Goal: Task Accomplishment & Management: Manage account settings

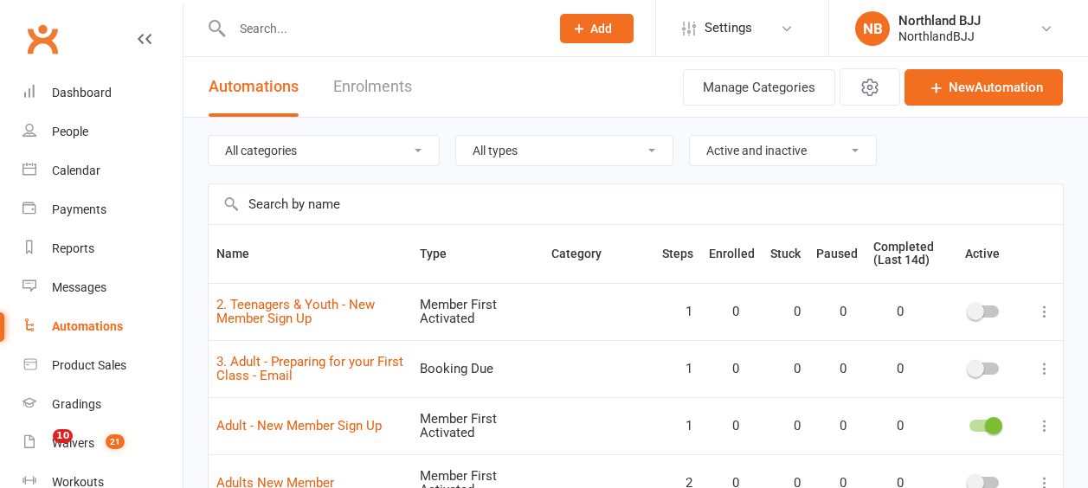
select select "100"
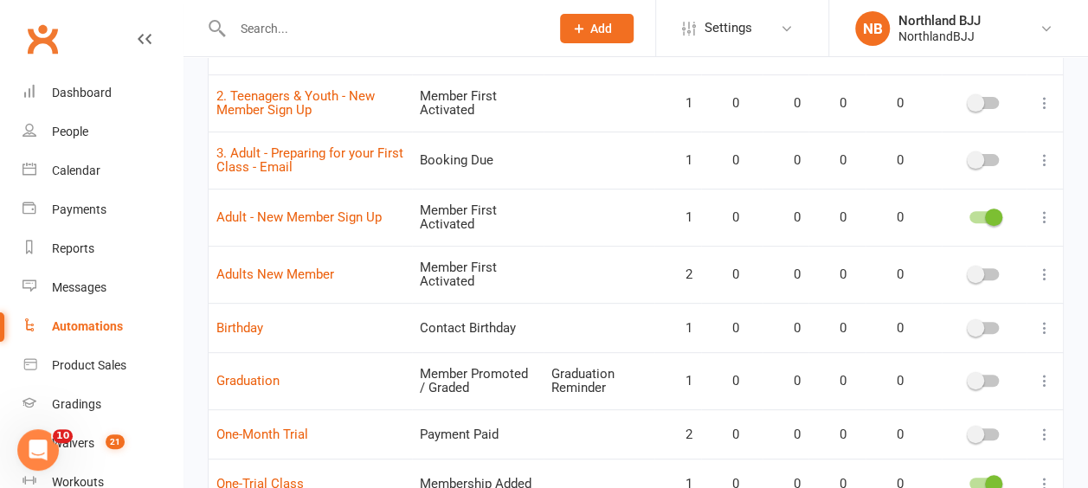
scroll to position [231, 0]
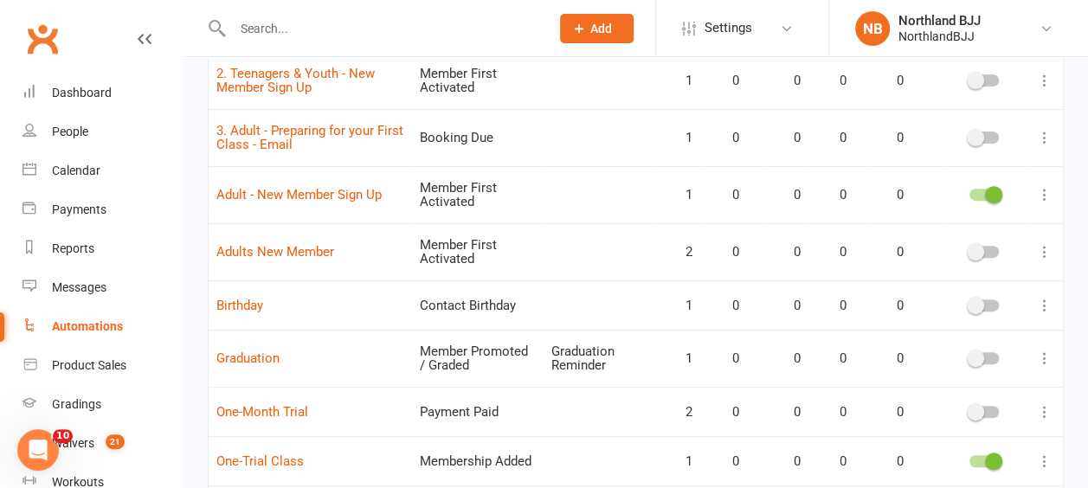
click at [81, 328] on div "Automations" at bounding box center [87, 326] width 71 height 14
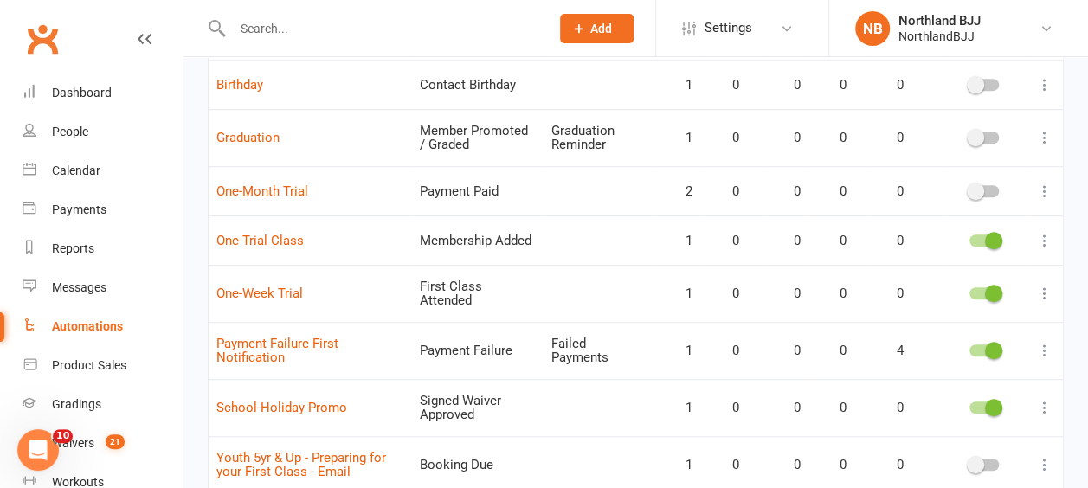
scroll to position [491, 0]
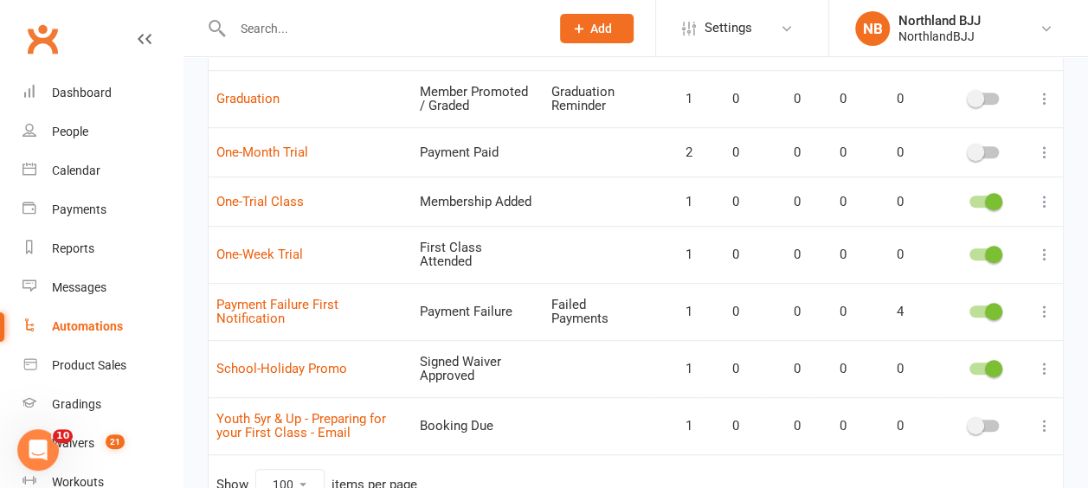
click at [1046, 417] on icon at bounding box center [1044, 425] width 17 height 17
click at [912, 447] on link "Edit" at bounding box center [955, 447] width 171 height 35
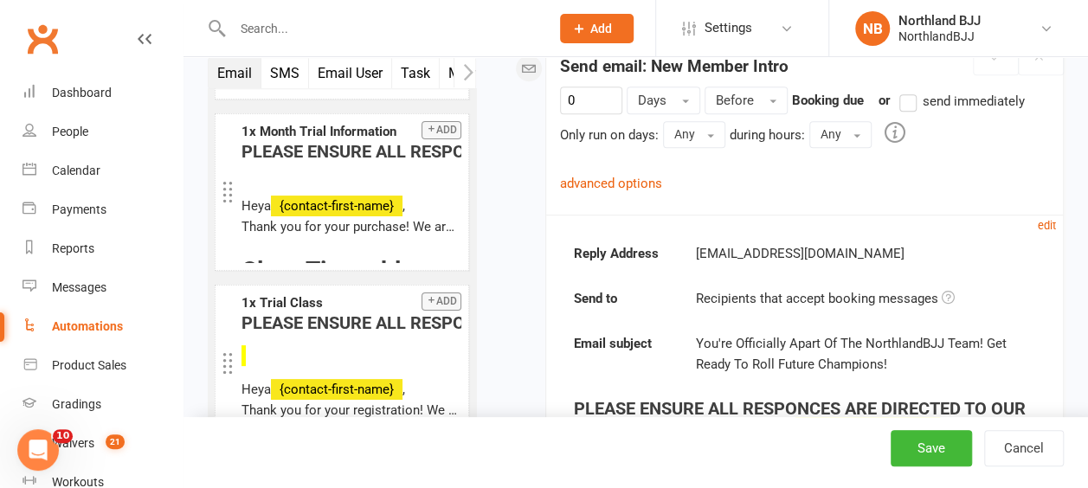
scroll to position [346, 0]
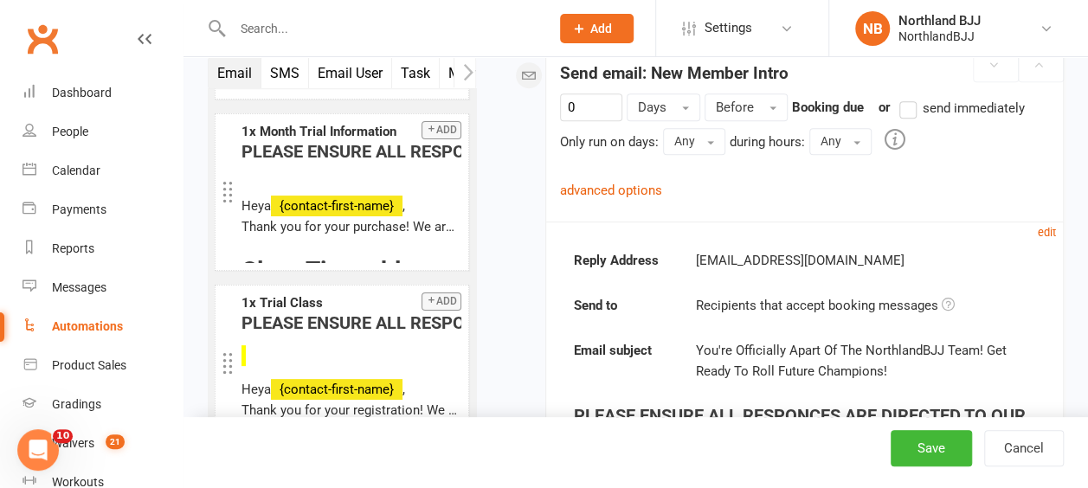
click at [931, 180] on div "0 Days Before Booking due or send immediately Only run on days: Any Any [DATE] …" at bounding box center [804, 146] width 489 height 106
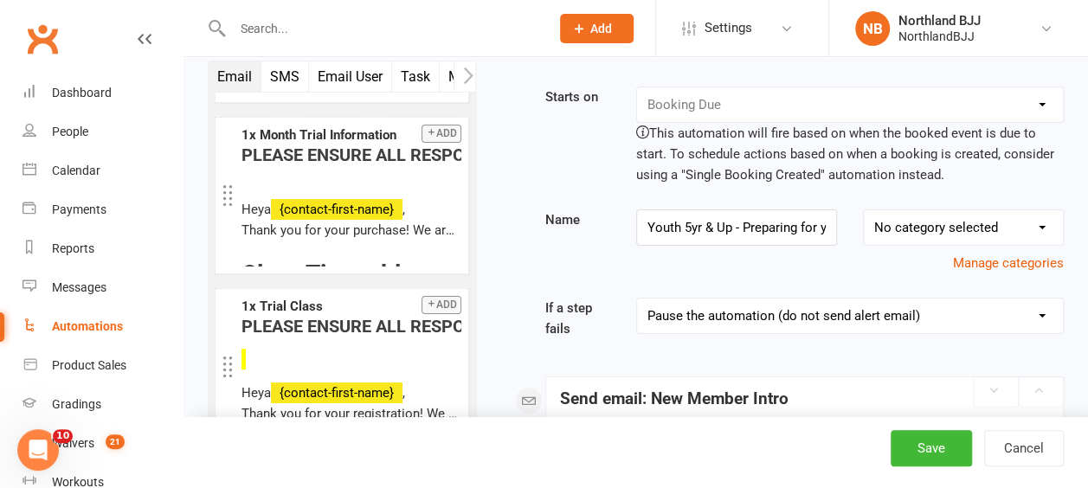
scroll to position [0, 0]
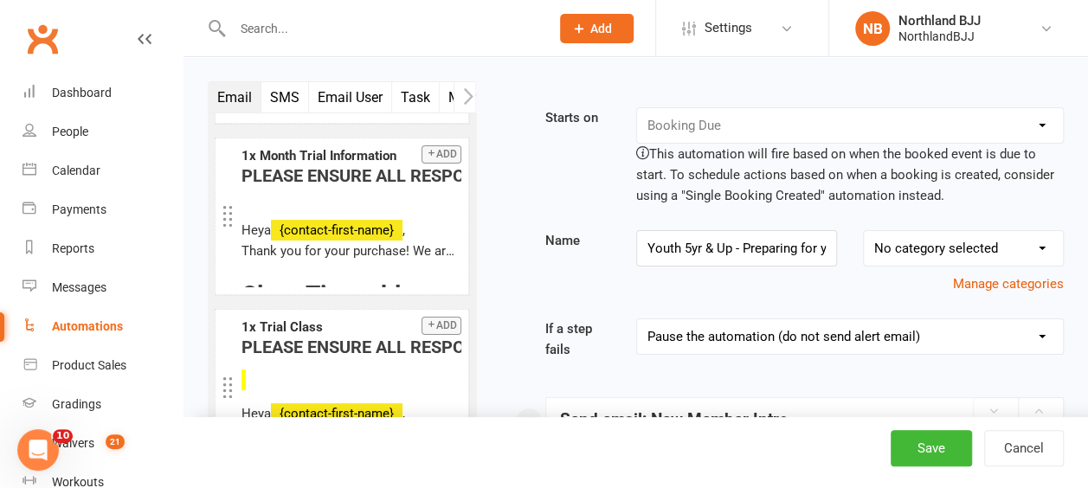
drag, startPoint x: 90, startPoint y: 332, endPoint x: 640, endPoint y: 54, distance: 615.9
click at [90, 332] on div "Automations" at bounding box center [87, 326] width 71 height 14
select select "100"
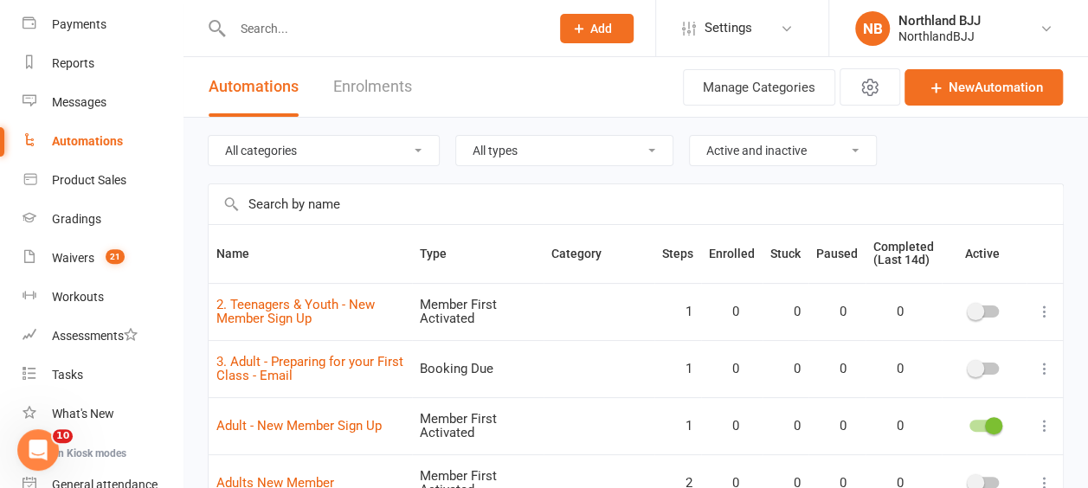
scroll to position [312, 0]
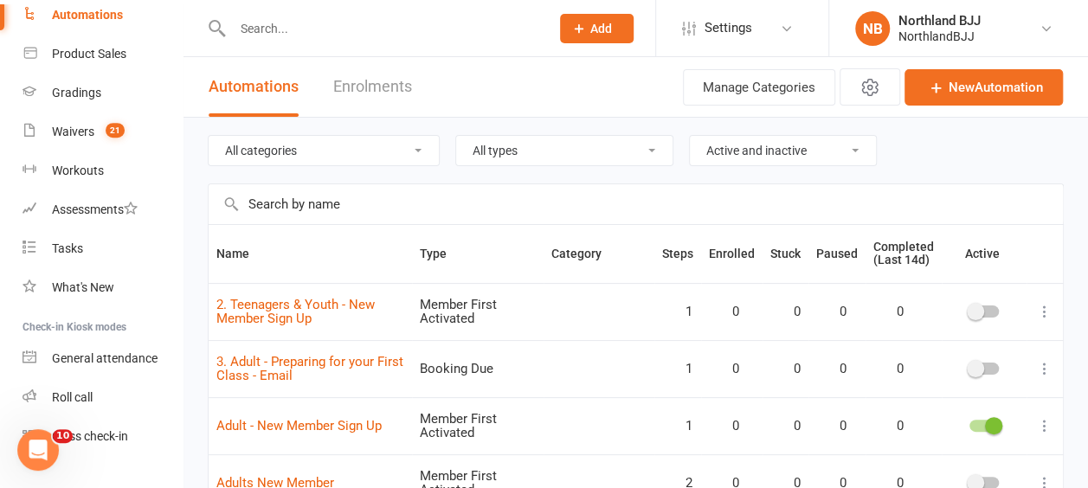
click at [603, 203] on input "text" at bounding box center [636, 204] width 854 height 40
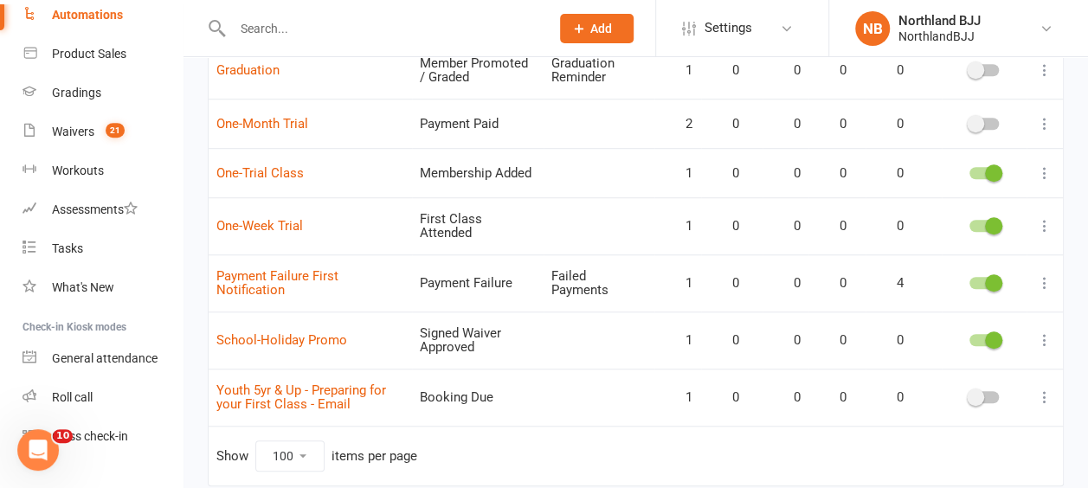
scroll to position [554, 0]
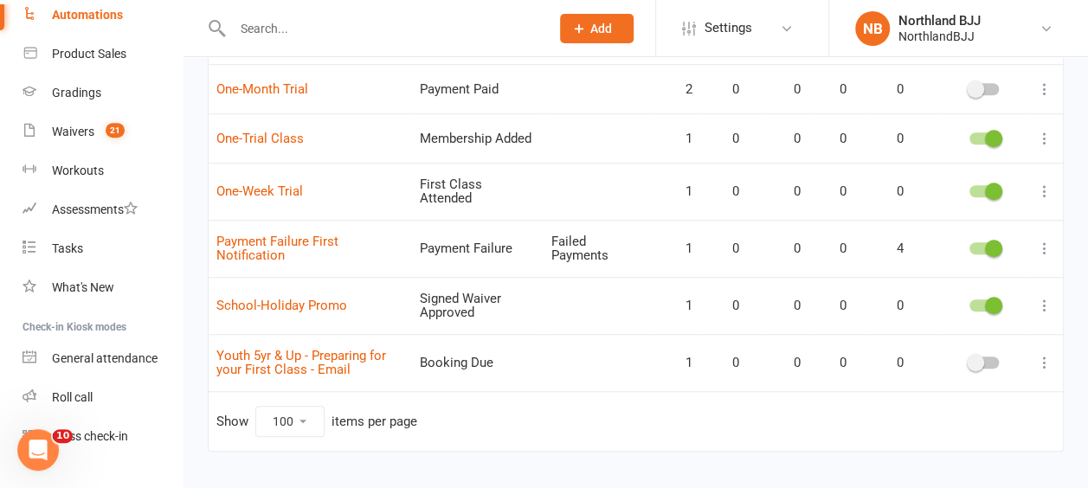
click at [1049, 354] on icon at bounding box center [1044, 362] width 17 height 17
click at [930, 394] on link "Edit" at bounding box center [955, 384] width 171 height 35
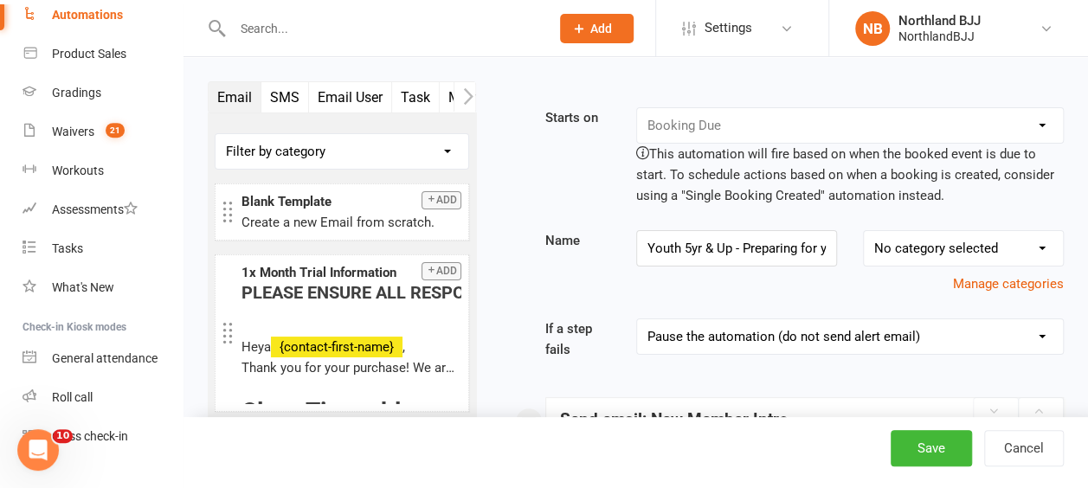
click at [1046, 125] on div "Booking Cancelled Booking Due Booking Late-Cancelled Booking Marked Absent Book…" at bounding box center [850, 125] width 428 height 36
click at [1038, 123] on div "Booking Cancelled Booking Due Booking Late-Cancelled Booking Marked Absent Book…" at bounding box center [850, 125] width 428 height 36
click at [1046, 122] on div "Booking Cancelled Booking Due Booking Late-Cancelled Booking Marked Absent Book…" at bounding box center [850, 125] width 428 height 36
click at [1047, 120] on div "Booking Cancelled Booking Due Booking Late-Cancelled Booking Marked Absent Book…" at bounding box center [850, 125] width 428 height 36
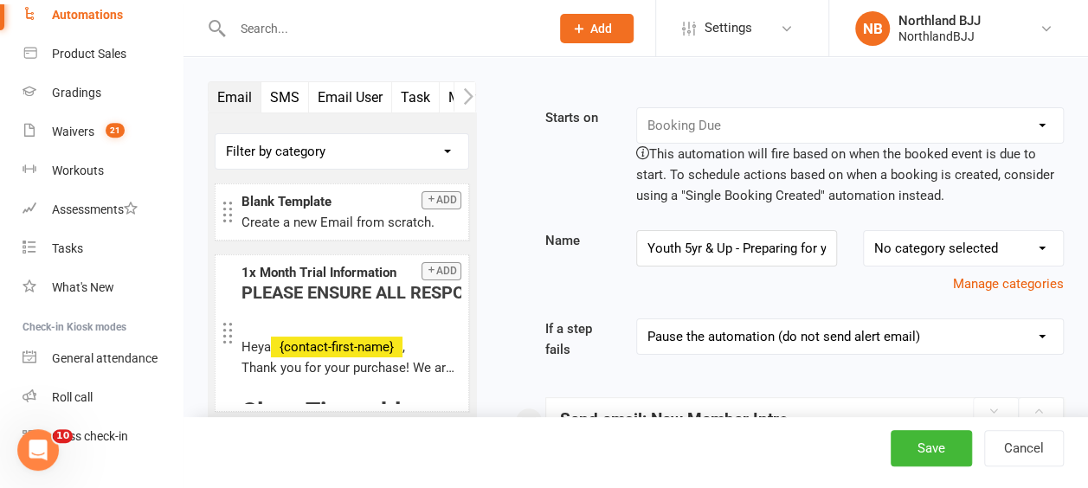
click at [1039, 340] on select "Pause the automation (do not send alert email) Pause the automation and send an…" at bounding box center [850, 336] width 426 height 35
click at [544, 180] on div "Starts on Booking Cancelled Booking Due Booking Late-Cancelled Booking Marked A…" at bounding box center [804, 156] width 544 height 99
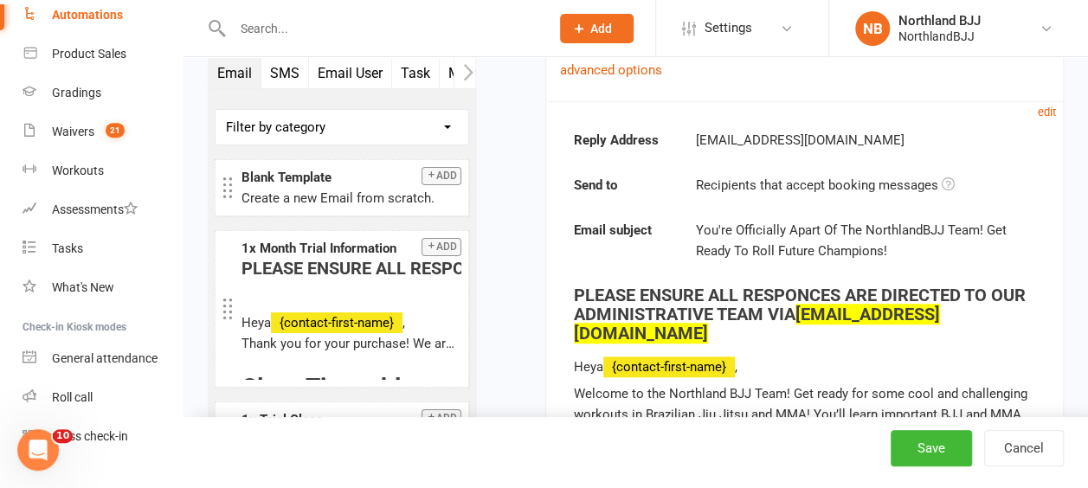
scroll to position [519, 0]
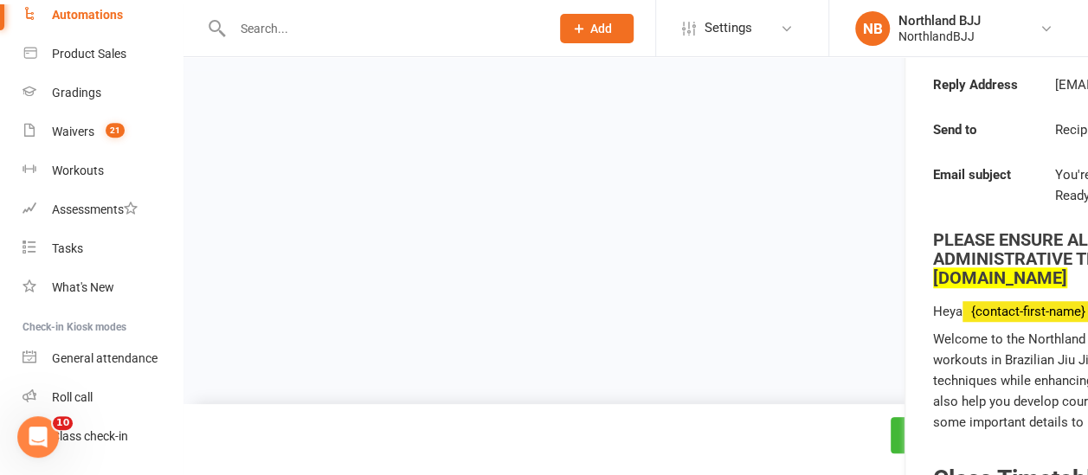
drag, startPoint x: 574, startPoint y: 240, endPoint x: 540, endPoint y: 225, distance: 36.8
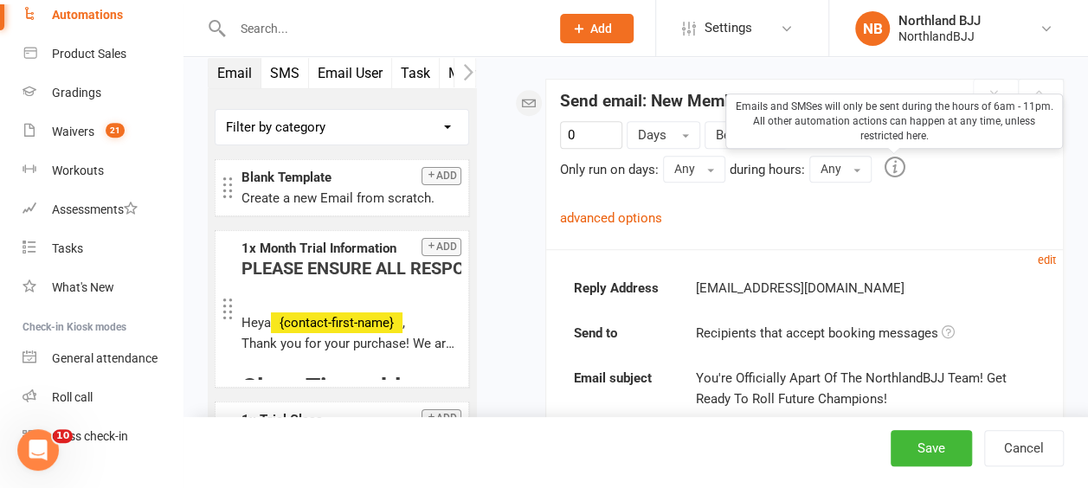
scroll to position [346, 0]
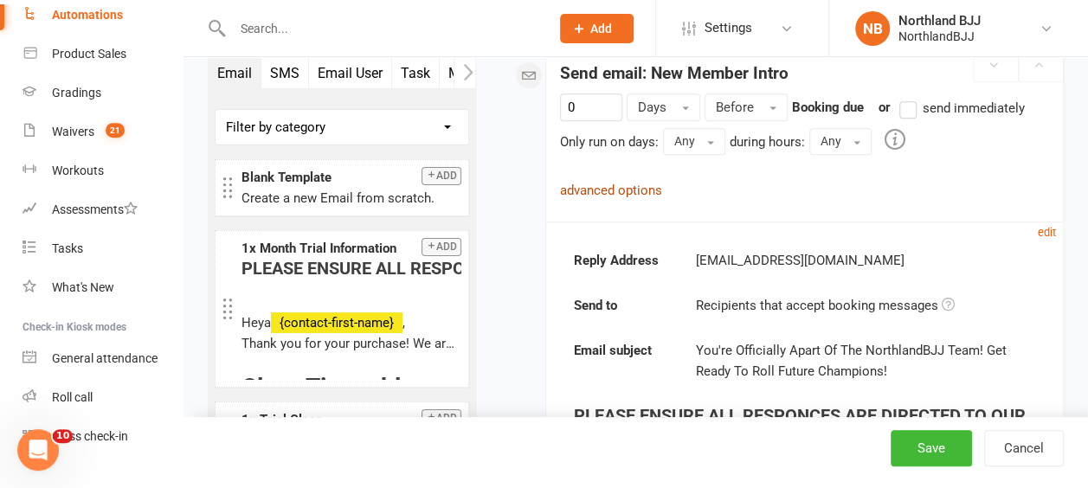
click at [628, 183] on link "advanced options" at bounding box center [611, 191] width 102 height 16
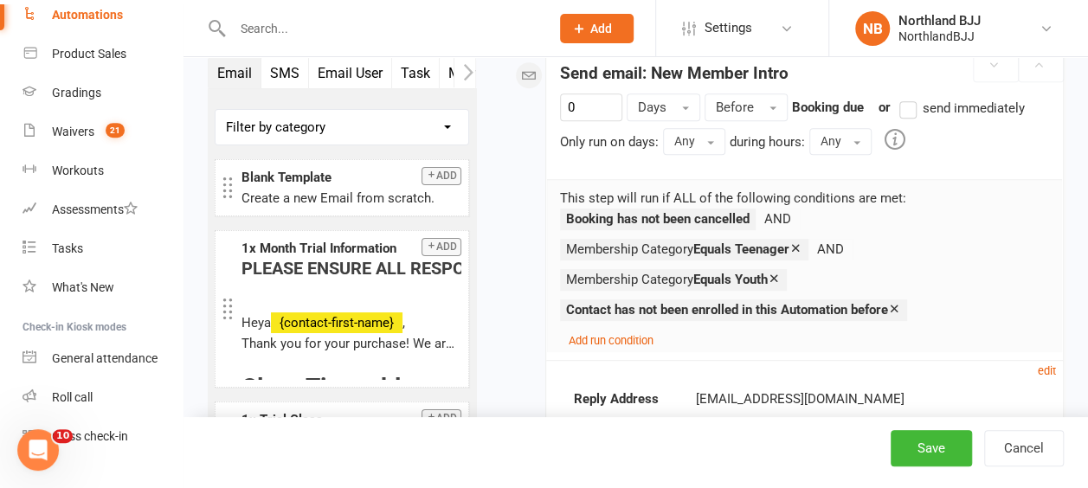
click at [706, 211] on strong "Booking has not been cancelled" at bounding box center [658, 219] width 184 height 16
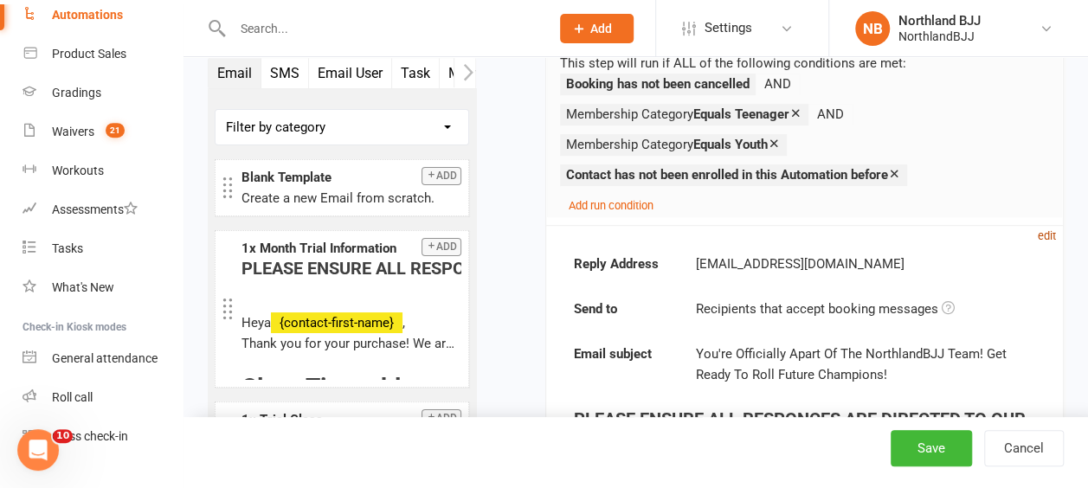
scroll to position [519, 0]
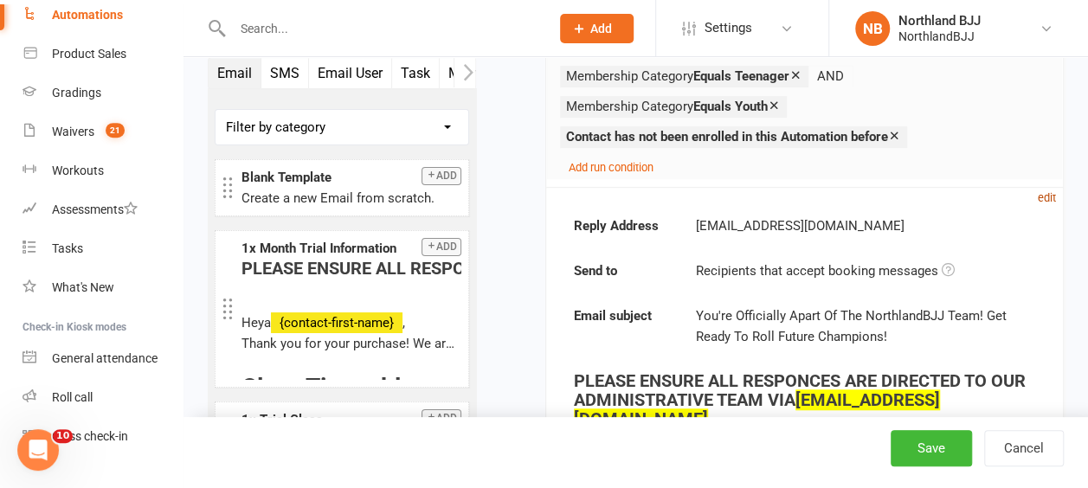
click at [1047, 196] on small "edit" at bounding box center [1047, 197] width 18 height 13
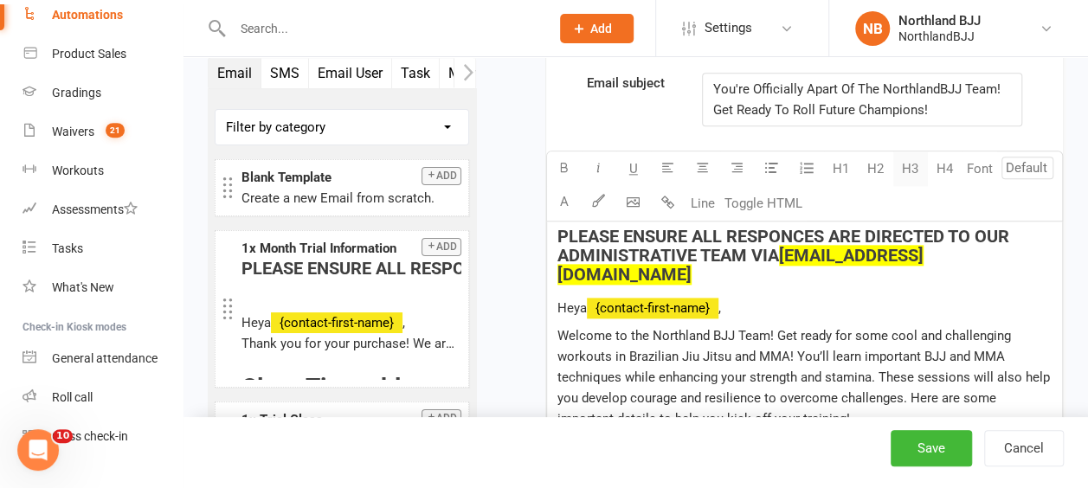
scroll to position [1039, 0]
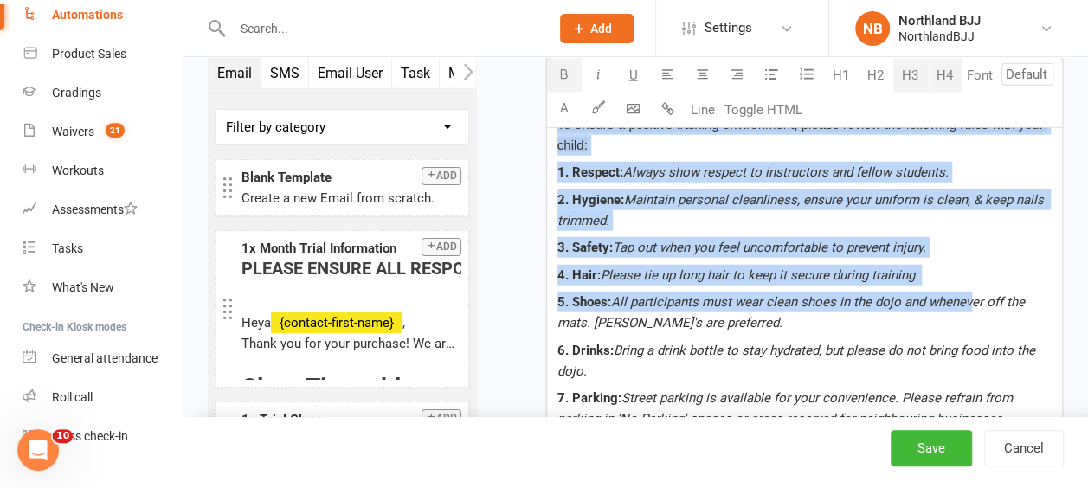
drag, startPoint x: 557, startPoint y: 158, endPoint x: 968, endPoint y: 365, distance: 459.9
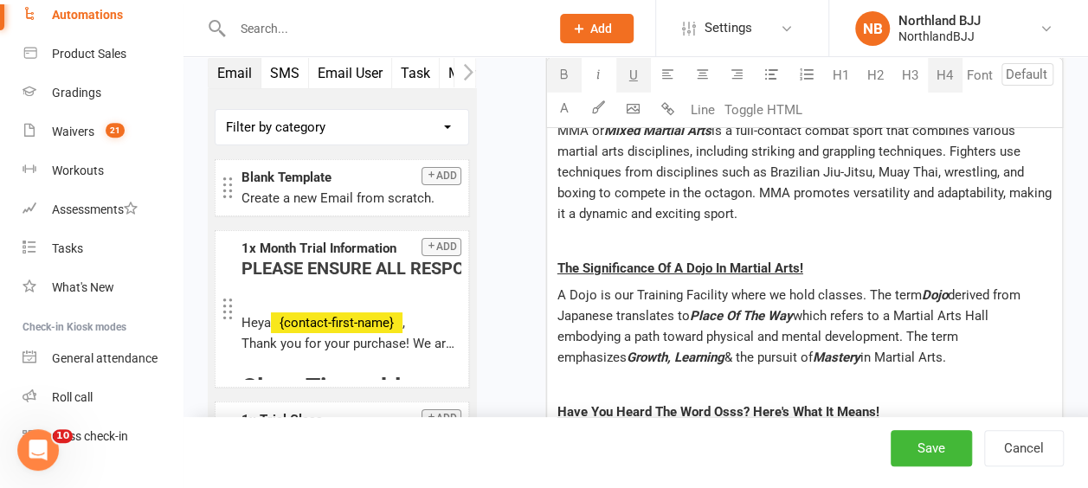
drag, startPoint x: 967, startPoint y: 362, endPoint x: 963, endPoint y: 353, distance: 9.3
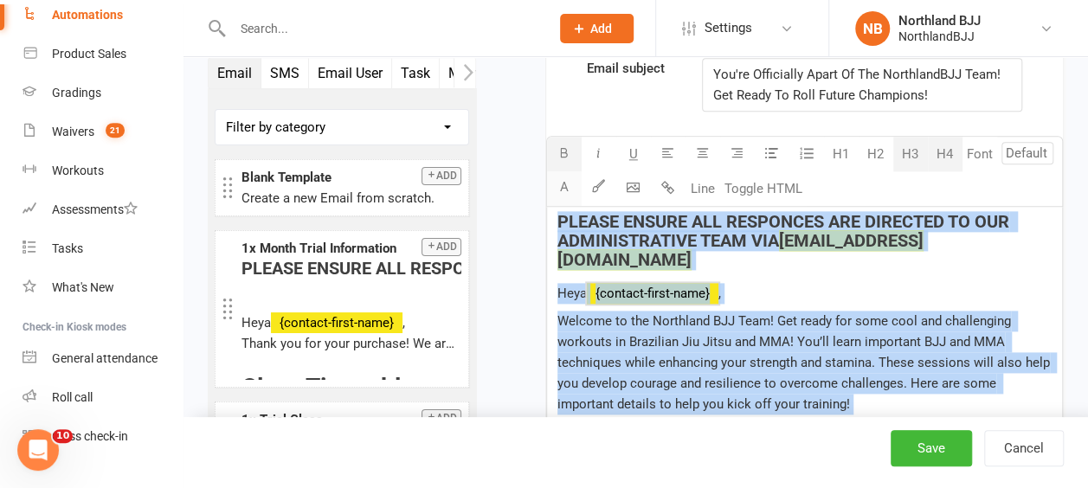
scroll to position [952, 0]
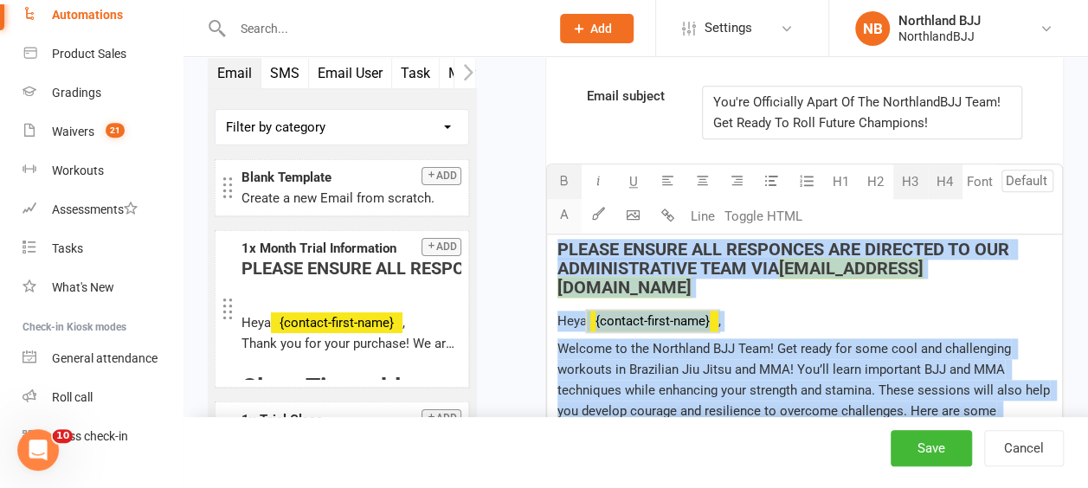
drag, startPoint x: 770, startPoint y: 320, endPoint x: 552, endPoint y: 97, distance: 312.2
copy div "LOREMI DOLORS AME CONSECTET ADI ELITSEDD EI TEM INCIDIDUNTUTLA ETDO MAG ali@eni…"
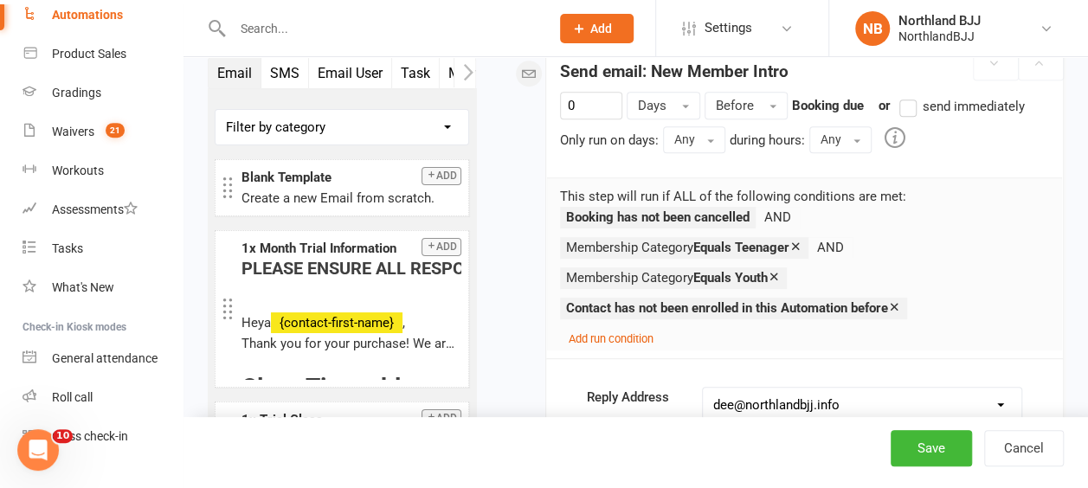
scroll to position [346, 0]
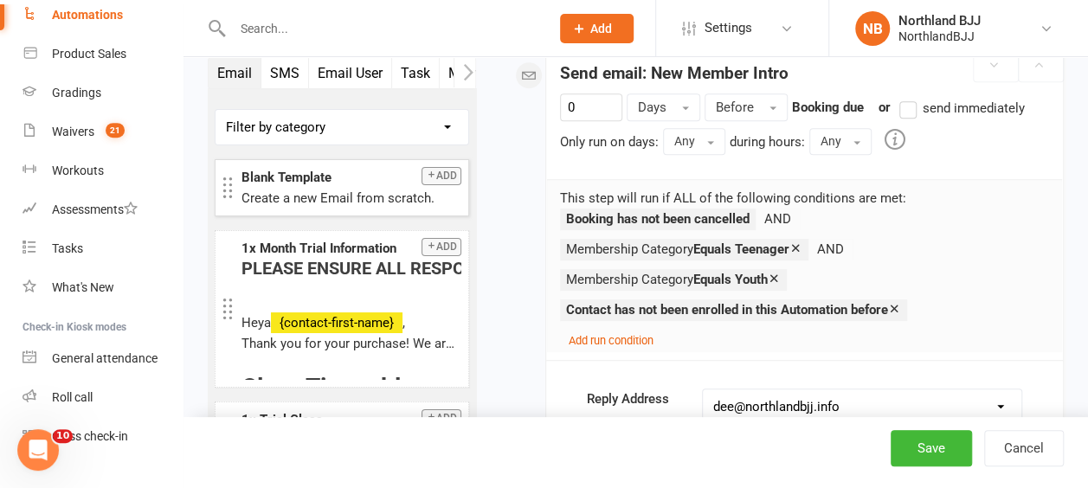
click at [433, 176] on button "Add" at bounding box center [442, 176] width 40 height 18
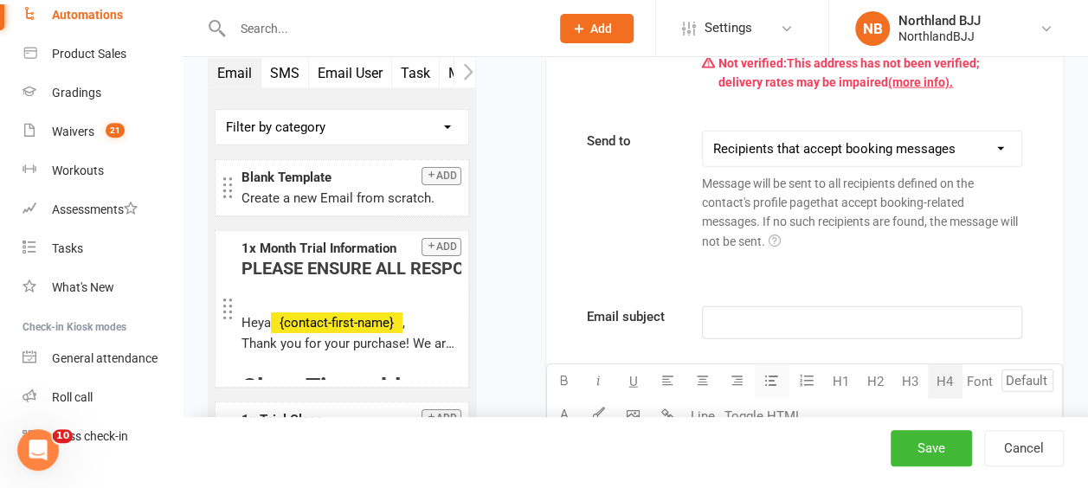
scroll to position [5339, 0]
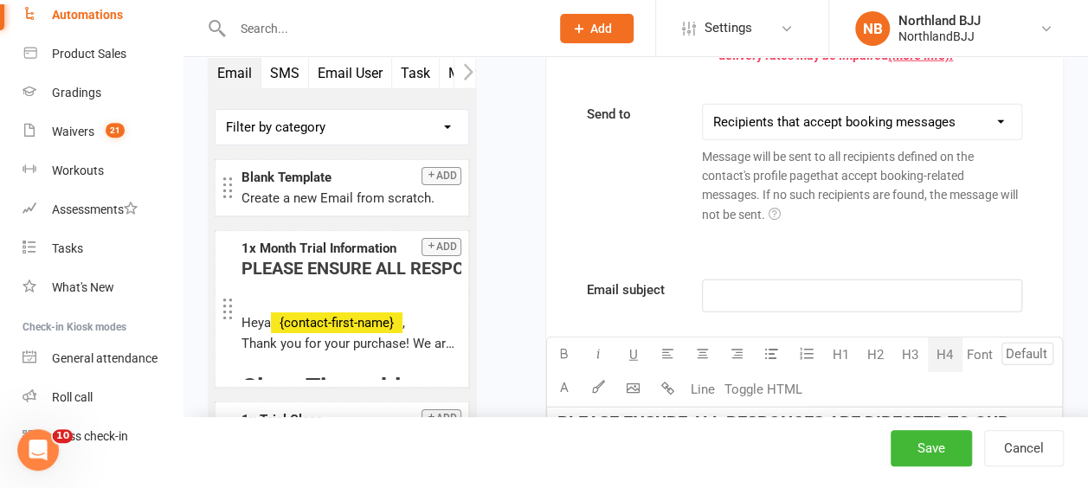
click at [748, 286] on p "﻿" at bounding box center [862, 296] width 298 height 21
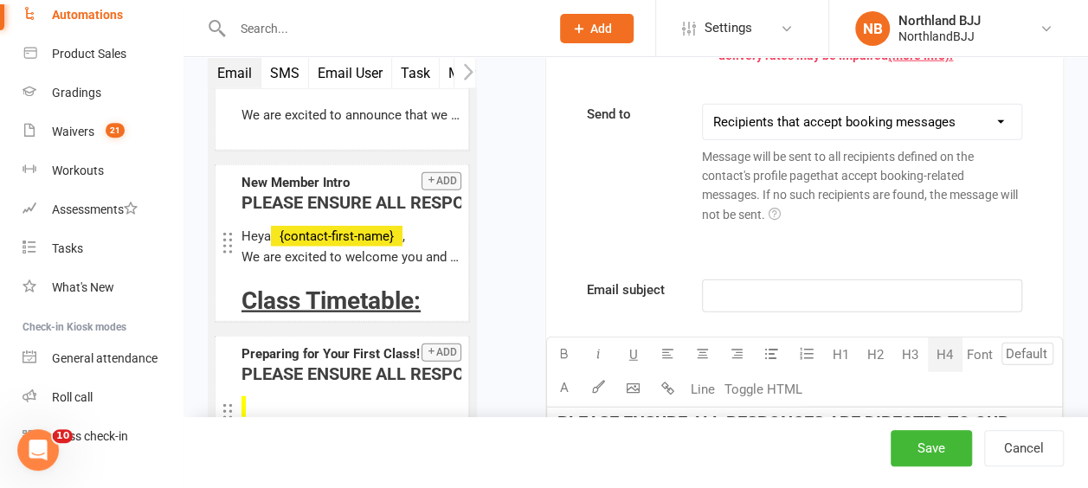
scroll to position [2458, 0]
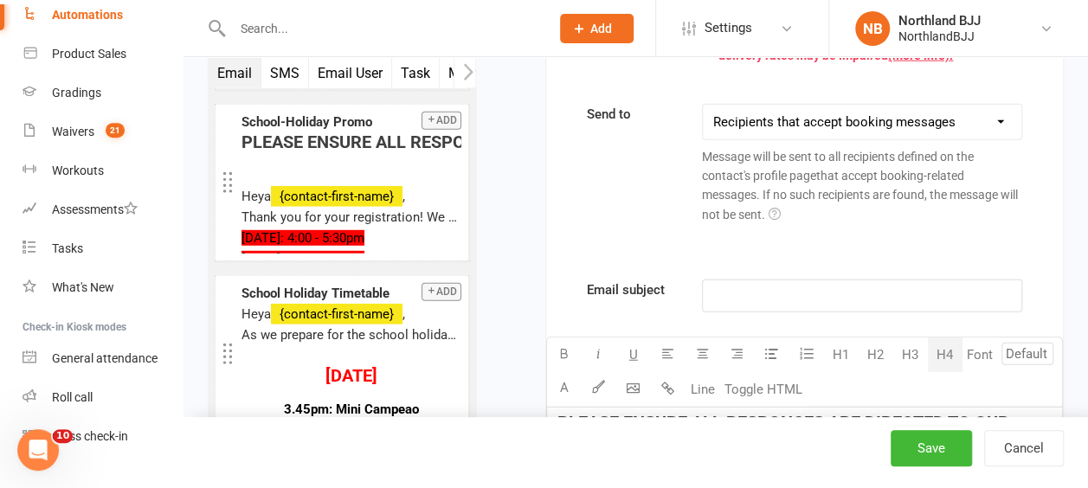
click at [777, 286] on p "﻿" at bounding box center [862, 296] width 298 height 21
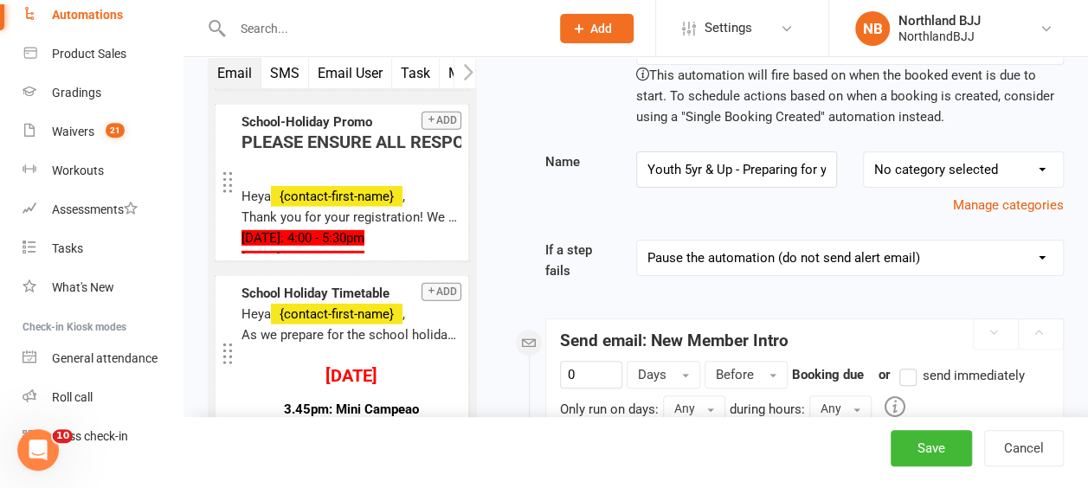
scroll to position [0, 0]
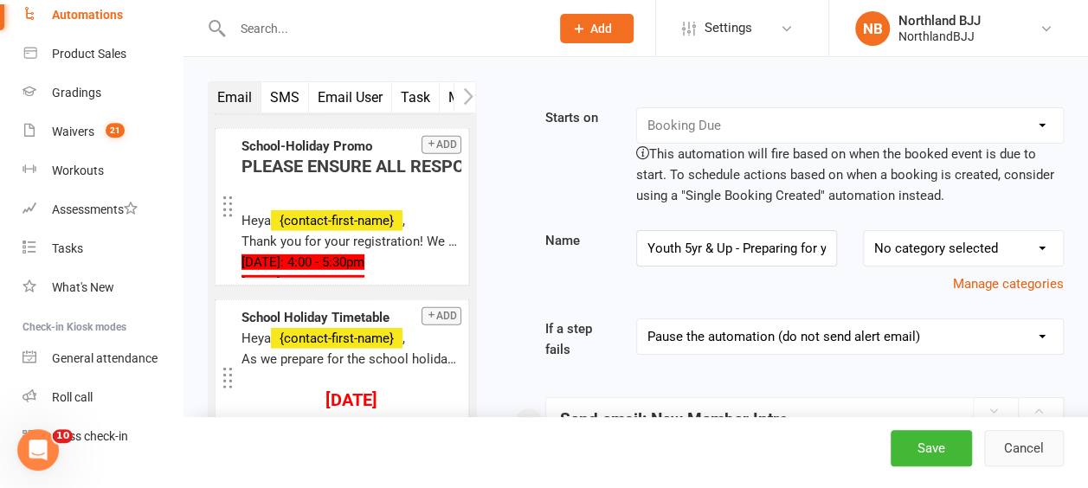
click at [1027, 449] on button "Cancel" at bounding box center [1024, 448] width 80 height 36
select select "100"
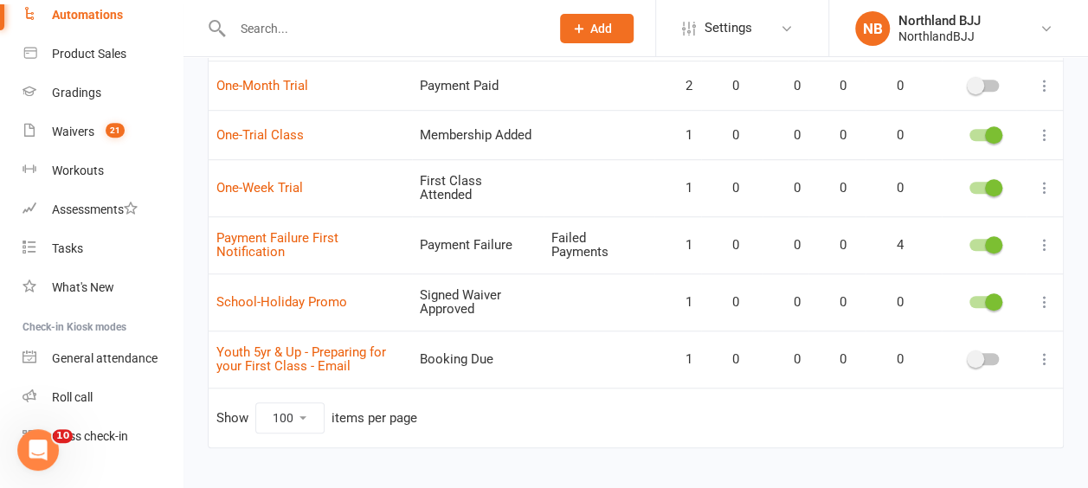
scroll to position [577, 0]
